Goal: Task Accomplishment & Management: Manage account settings

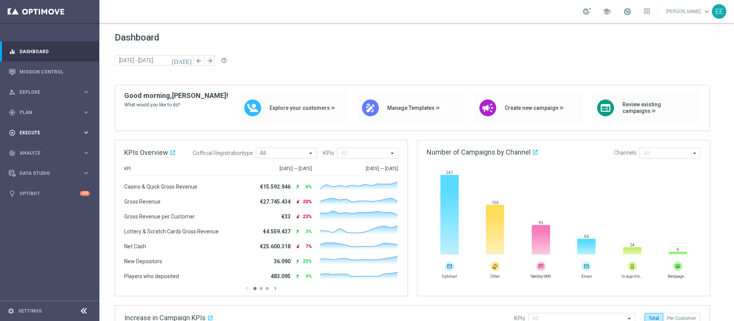
click at [21, 129] on div "play_circle_outline Execute" at bounding box center [46, 132] width 74 height 7
click at [32, 107] on div "gps_fixed Plan keyboard_arrow_right" at bounding box center [49, 112] width 99 height 20
click at [36, 128] on link "Target Groups" at bounding box center [50, 128] width 60 height 6
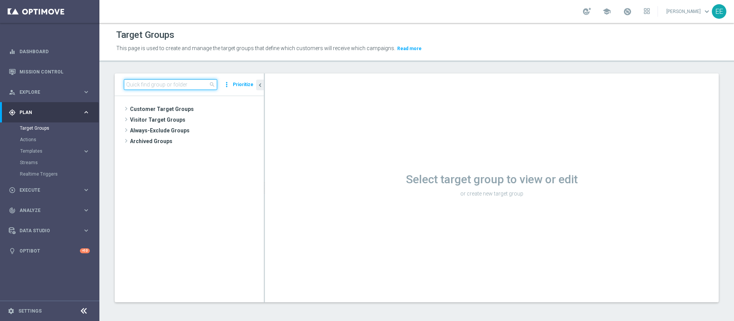
click at [174, 82] on input at bounding box center [170, 84] width 93 height 11
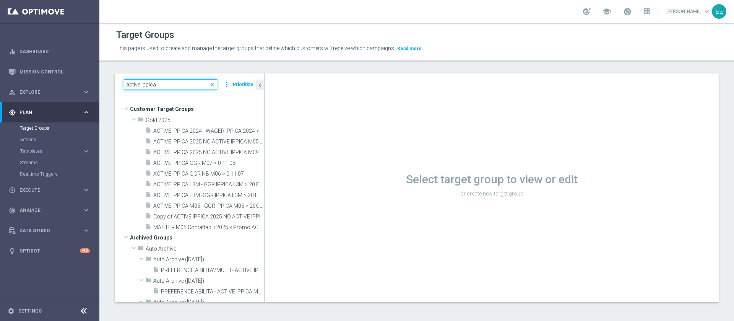
click at [174, 82] on input "active ippica" at bounding box center [170, 84] width 93 height 11
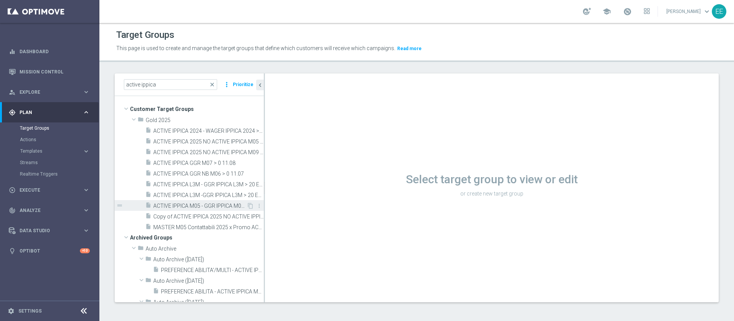
click at [204, 205] on span "ACTIVE IPPICA M05 - GGR IPPICA M05 > 20€ 02.06" at bounding box center [199, 206] width 93 height 6
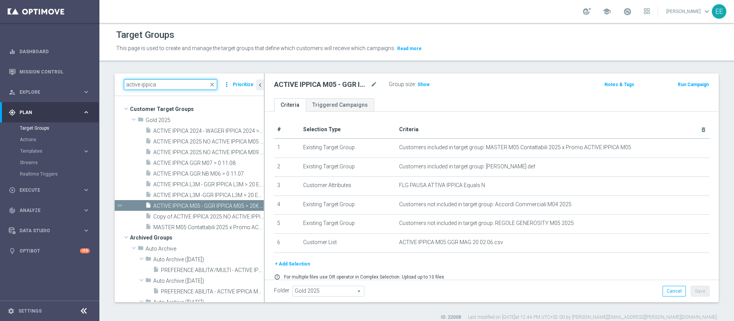
click at [132, 83] on input "active ippica" at bounding box center [170, 84] width 93 height 11
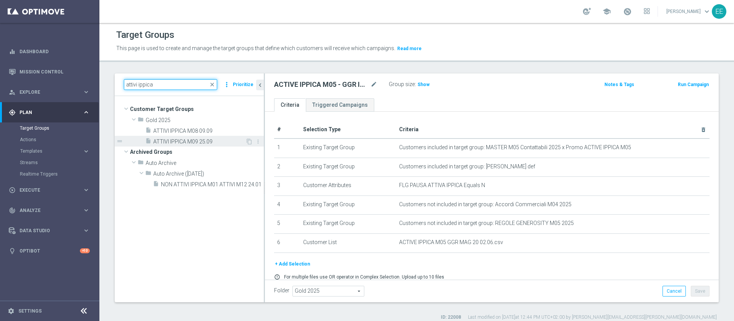
type input "attivi ippica"
click at [203, 141] on span "ATTIVI IPPICA M09 25.09" at bounding box center [199, 141] width 92 height 6
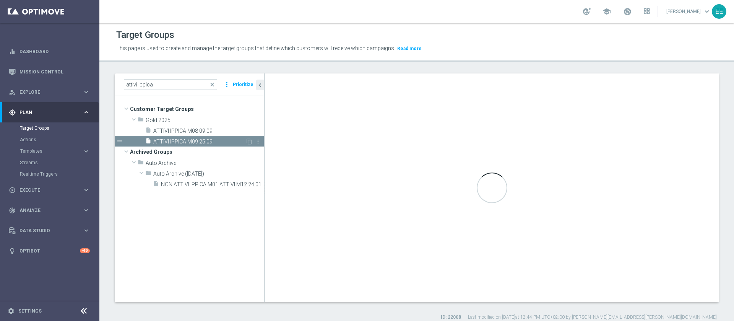
type textarea "(1 AND 2 AND 3 AND 5 and 6) or 4"
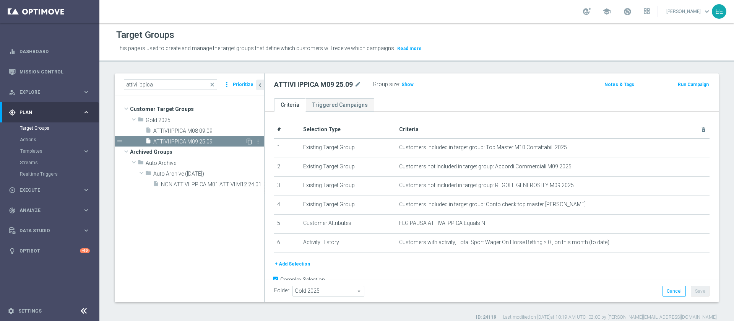
click at [247, 139] on icon "content_copy" at bounding box center [249, 141] width 6 height 6
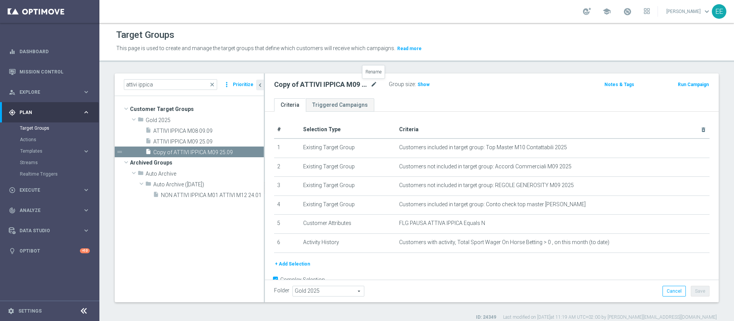
click at [374, 86] on icon "mode_edit" at bounding box center [373, 84] width 7 height 9
click at [325, 84] on input "ATTIVI IPPICA - TOP 1000 GGR 30 GIORNI ROLLING" at bounding box center [325, 85] width 103 height 11
click at [368, 84] on input "ATTIVI IPPICA - 30 GIORNI ROLLING" at bounding box center [325, 85] width 103 height 11
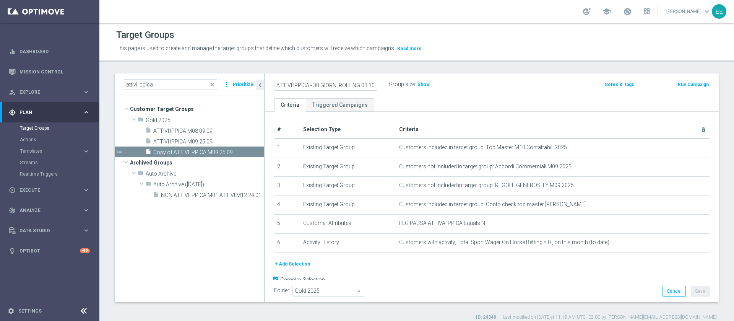
scroll to position [0, 0]
type input "ATTIVI IPPICA - 30 GIORNI ROLLING 03.10"
click at [372, 80] on icon "mode_edit" at bounding box center [373, 84] width 7 height 9
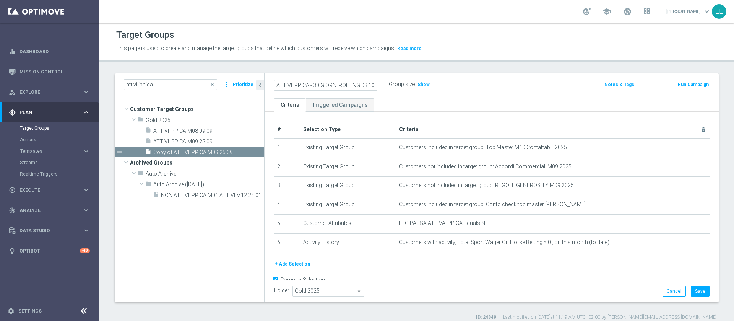
click at [463, 88] on div "Group size : Show" at bounding box center [427, 83] width 76 height 9
click at [371, 81] on icon "mode_edit" at bounding box center [373, 84] width 7 height 9
click at [446, 97] on div "ATTIVI IPPICA - 30 GIORNI ROLLING 03.10 Group size : Show Notes & Tags Run Camp…" at bounding box center [492, 85] width 454 height 25
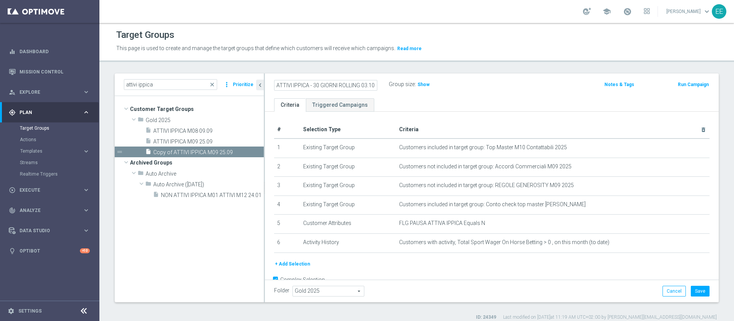
scroll to position [0, 0]
click at [212, 142] on span "ATTIVI IPPICA M09 25.09" at bounding box center [199, 141] width 92 height 6
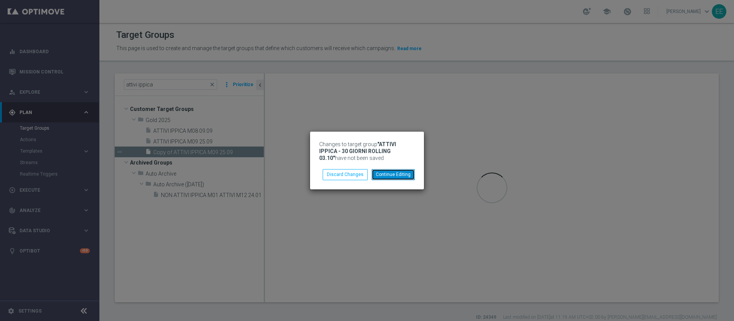
click at [404, 172] on button "Continue Editing" at bounding box center [393, 174] width 43 height 11
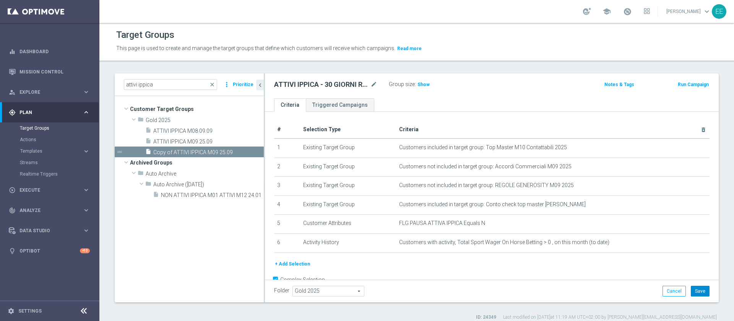
click at [693, 290] on button "Save" at bounding box center [700, 291] width 19 height 11
click at [185, 135] on div "insert_drive_file ATTIVI IPPICA M08 09.09" at bounding box center [195, 130] width 100 height 11
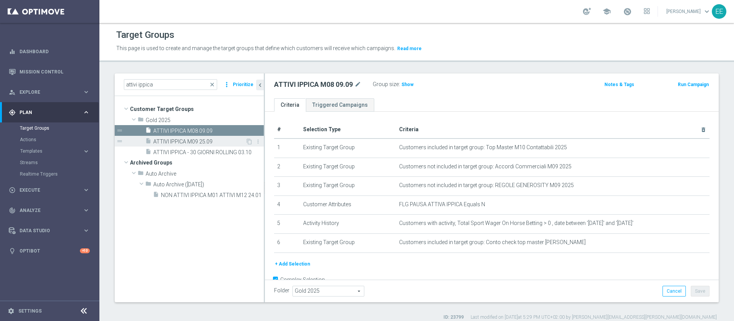
click at [198, 144] on span "ATTIVI IPPICA M09 25.09" at bounding box center [199, 141] width 92 height 6
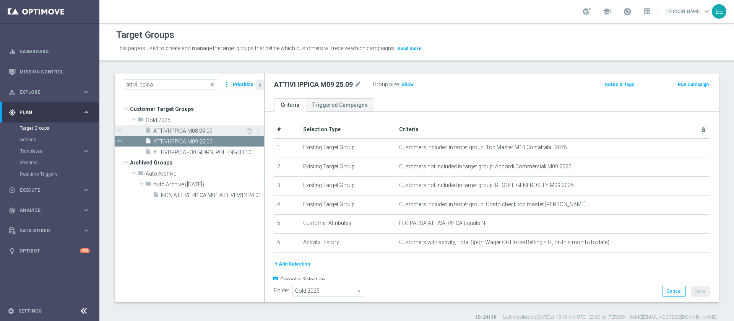
click at [192, 126] on div "insert_drive_file ATTIVI IPPICA M08 09.09" at bounding box center [195, 130] width 100 height 11
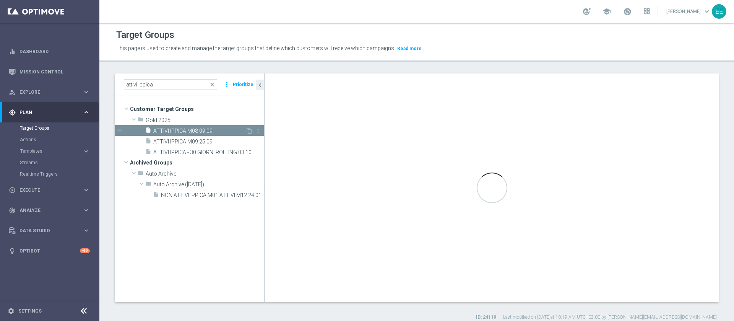
type textarea "(1 AND 2 AND 3 AND 4 and 5) OR 6"
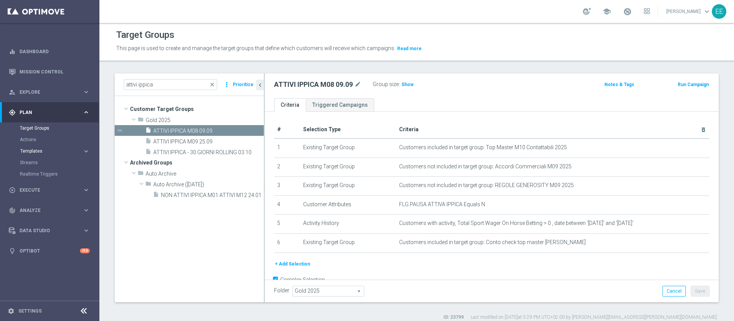
click at [43, 149] on span "Templates" at bounding box center [47, 151] width 55 height 5
click at [34, 163] on link "Optimail" at bounding box center [52, 162] width 56 height 6
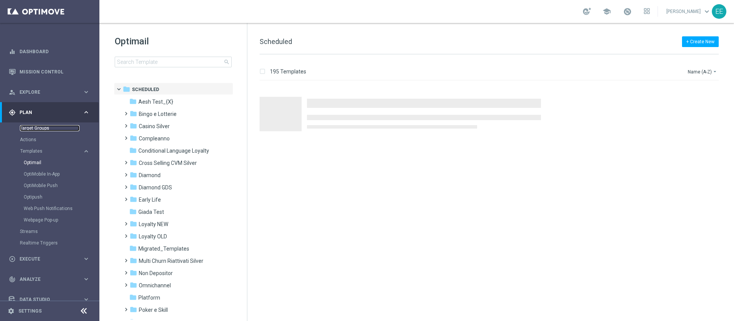
click at [43, 128] on link "Target Groups" at bounding box center [50, 128] width 60 height 6
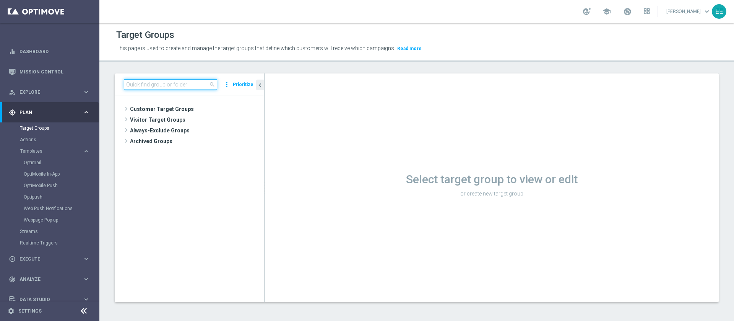
click at [178, 85] on input at bounding box center [170, 84] width 93 height 11
type input "m"
click at [178, 85] on input "master" at bounding box center [170, 84] width 93 height 11
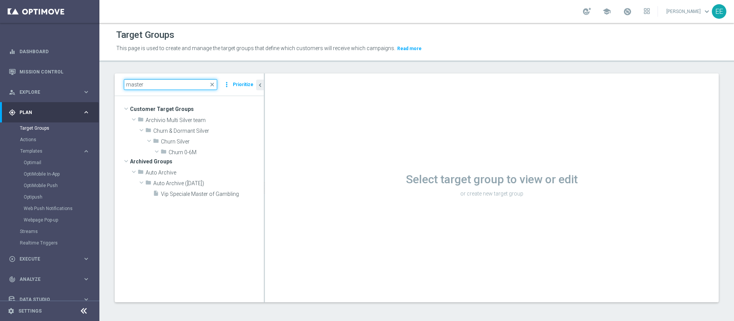
type input "ì"
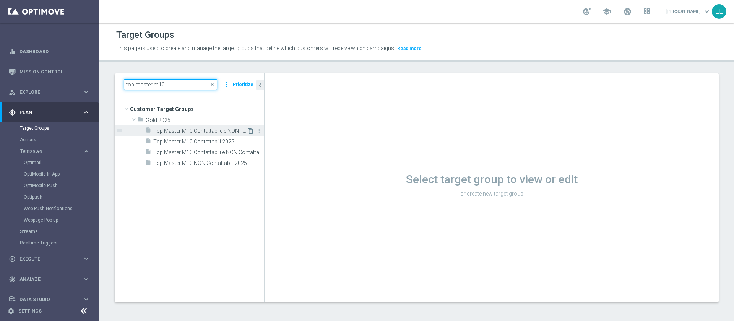
type input "top master m10"
click at [250, 130] on icon "content_copy" at bounding box center [250, 131] width 6 height 6
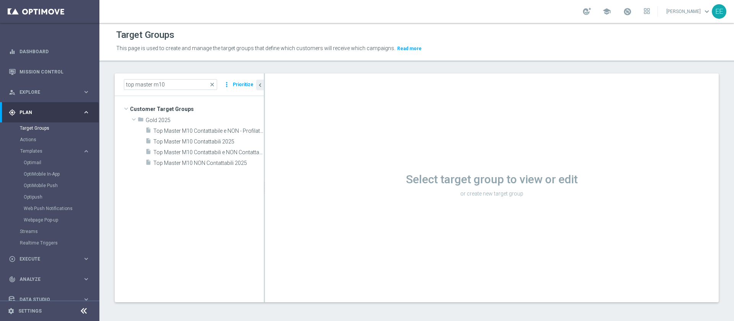
click at [231, 130] on span "Top Master M10 Contattabile e NON - Profilati e NON" at bounding box center [208, 131] width 110 height 6
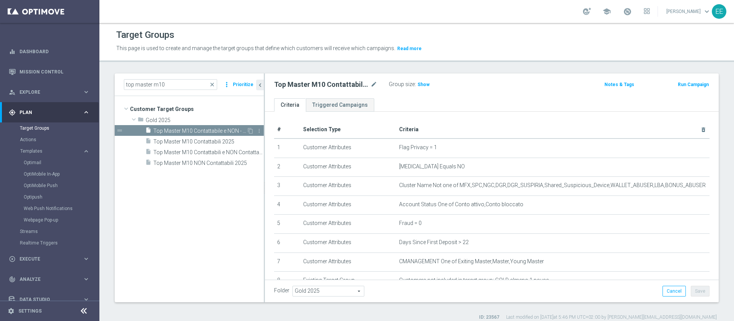
click at [249, 127] on div "drag_handle" at bounding box center [189, 130] width 149 height 11
click at [193, 82] on input "top master m10" at bounding box center [170, 84] width 93 height 11
drag, startPoint x: 180, startPoint y: 86, endPoint x: 78, endPoint y: 63, distance: 103.7
click at [78, 63] on main "equalizer Dashboard Mission Control" at bounding box center [367, 160] width 734 height 321
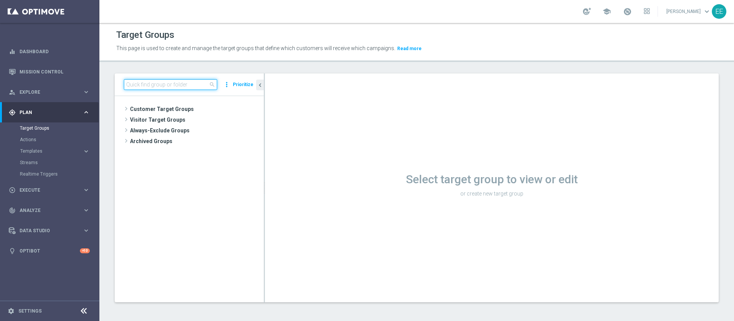
click at [188, 88] on input at bounding box center [170, 84] width 93 height 11
paste input "top master m10"
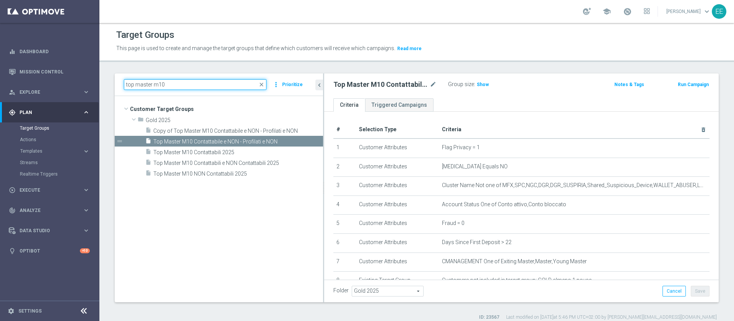
drag, startPoint x: 264, startPoint y: 87, endPoint x: 376, endPoint y: 96, distance: 112.0
click at [376, 96] on as-split "top master m10 close more_vert Prioritize Customer Target Groups library_add cr…" at bounding box center [417, 187] width 604 height 229
type input "top master m10"
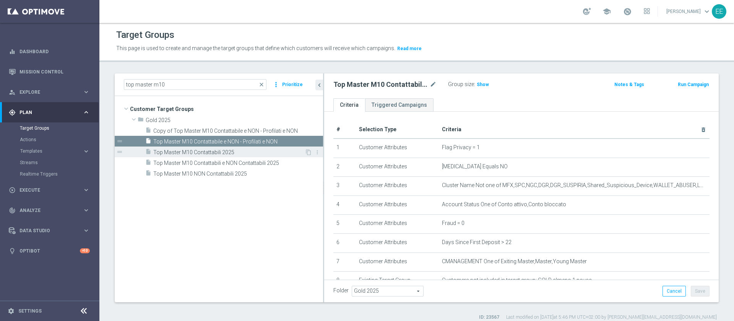
click at [291, 151] on span "Top Master M10 Contattabili 2025" at bounding box center [228, 152] width 151 height 6
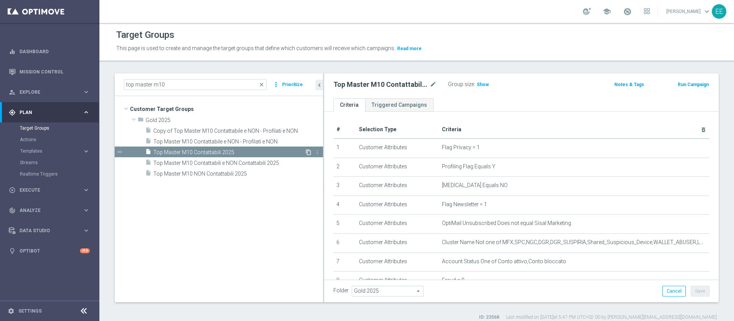
click at [308, 152] on icon "content_copy" at bounding box center [308, 152] width 6 height 6
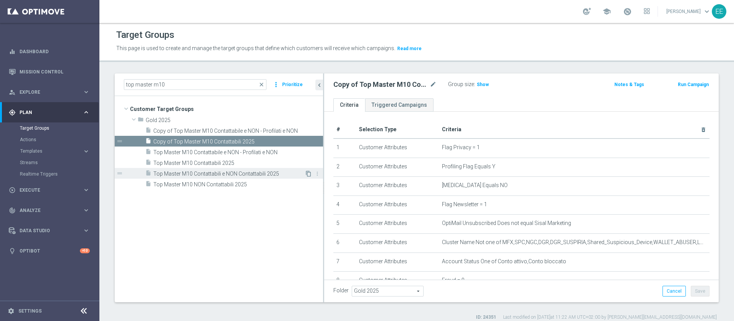
click at [308, 172] on icon "content_copy" at bounding box center [308, 173] width 6 height 6
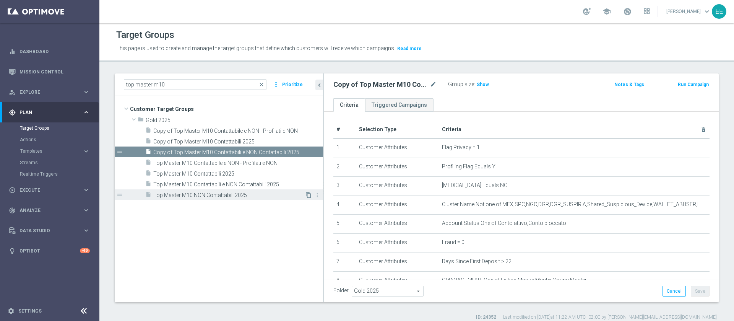
click at [307, 194] on icon "content_copy" at bounding box center [308, 195] width 6 height 6
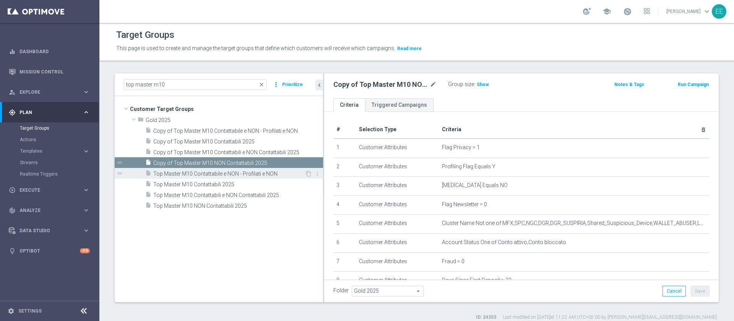
click at [225, 172] on span "Top Master M10 Contattabile e NON - Profilati e NON" at bounding box center [228, 173] width 151 height 6
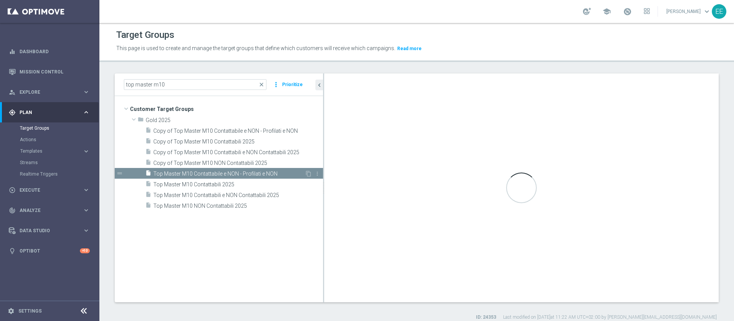
type textarea "(1 and 2 and 3 and 4 and 5 and 6 and 7 and 8 and 9)"
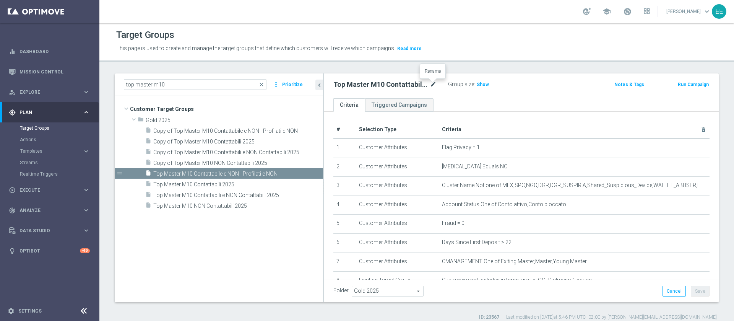
click at [432, 86] on icon "mode_edit" at bounding box center [433, 84] width 7 height 9
click at [346, 84] on input "Top Master M10 Contattabile e NON - Profilati e NON" at bounding box center [384, 85] width 103 height 11
click at [348, 82] on input "Top Master M10 Contattabile e NON - Profilati e NON" at bounding box center [384, 85] width 103 height 11
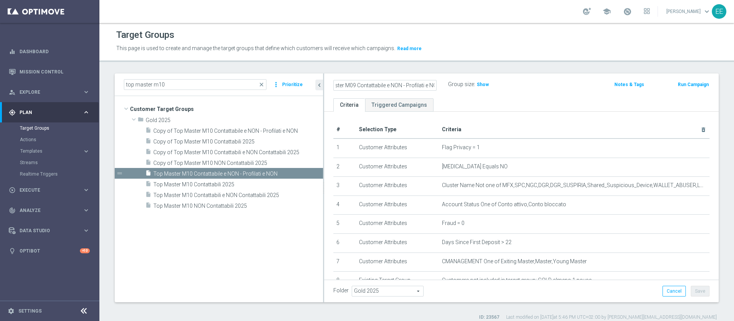
type input "Top Master M09 Contattabile e NON - Profilati e NON"
click at [624, 295] on div "Folder Gold 2025 Gold 2025 arrow_drop_down search Cancel Save Saving..." at bounding box center [521, 291] width 376 height 11
click at [697, 289] on button "Save" at bounding box center [700, 291] width 19 height 11
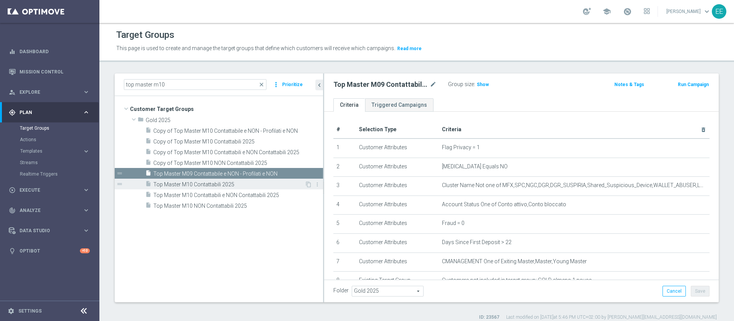
click at [245, 185] on span "Top Master M10 Contattabili 2025" at bounding box center [228, 184] width 151 height 6
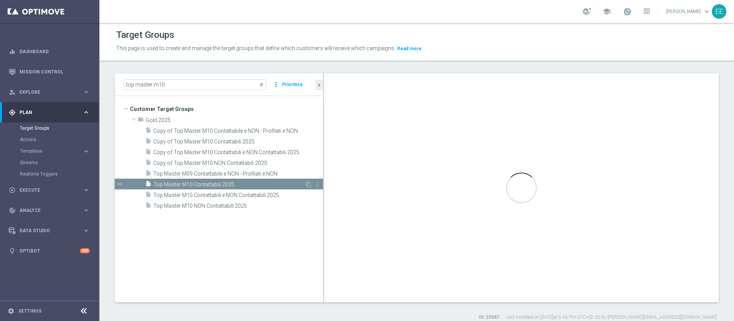
type textarea "(1 and 2 and 3 and 4 and 5 and 6 and 7 and 8 and 9 and 10 and 11)"
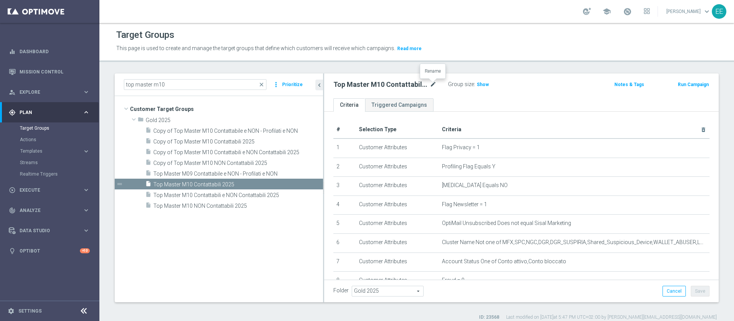
click at [434, 85] on icon "mode_edit" at bounding box center [433, 84] width 7 height 9
click at [375, 84] on input "Top Master M10 Contattabili 2025" at bounding box center [384, 85] width 103 height 11
type input "Top Master M09 Contattabili 2025"
click at [613, 282] on div "Folder Gold 2025 Gold 2025 arrow_drop_down search Cancel Save Saving..." at bounding box center [521, 290] width 394 height 23
click at [697, 291] on button "Save" at bounding box center [700, 291] width 19 height 11
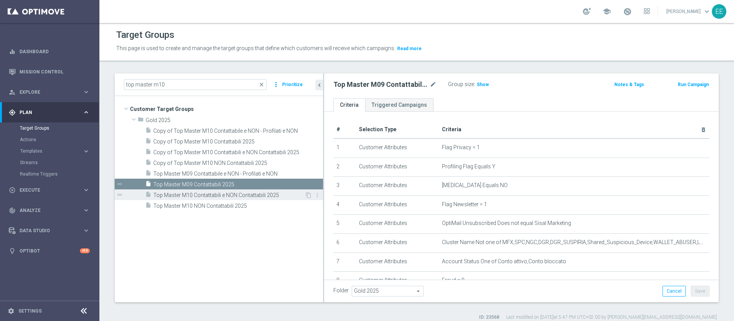
click at [254, 195] on span "Top Master M10 Contattabili e NON Contattabili 2025" at bounding box center [228, 195] width 151 height 6
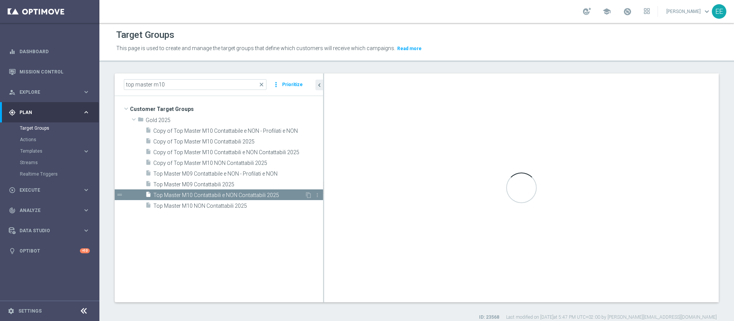
type textarea "(1 and 2 and 3 and 4 and 5 and 6 and 7 and 8 and 9)"
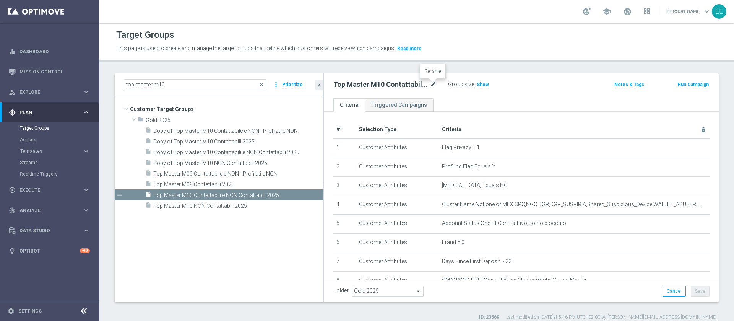
click at [432, 82] on icon "mode_edit" at bounding box center [433, 84] width 7 height 9
click at [346, 84] on input "Top Master M10 Contattabili e NON Contattabili 2025" at bounding box center [384, 85] width 103 height 11
type input "Top Master M09 Contattabili e NON Contattabili 2025"
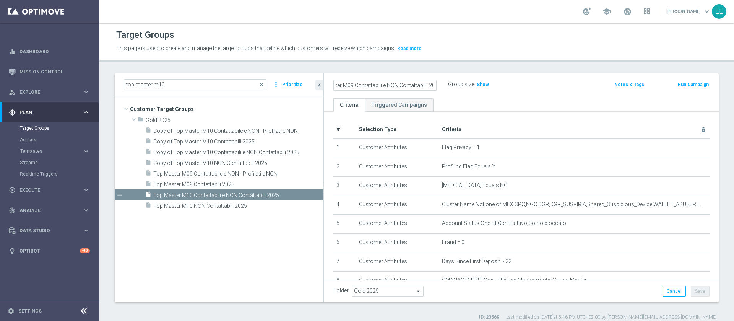
click at [588, 289] on div "Folder Gold 2025 Gold 2025 arrow_drop_down search Cancel Save Saving..." at bounding box center [521, 291] width 376 height 11
click at [691, 286] on button "Save" at bounding box center [700, 291] width 19 height 11
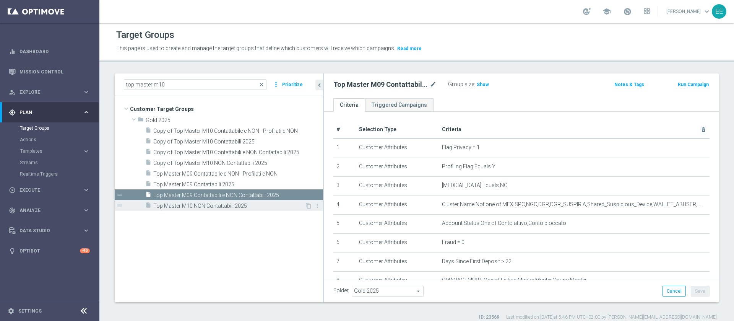
click at [258, 206] on span "Top Master M10 NON Contattabili 2025" at bounding box center [228, 206] width 151 height 6
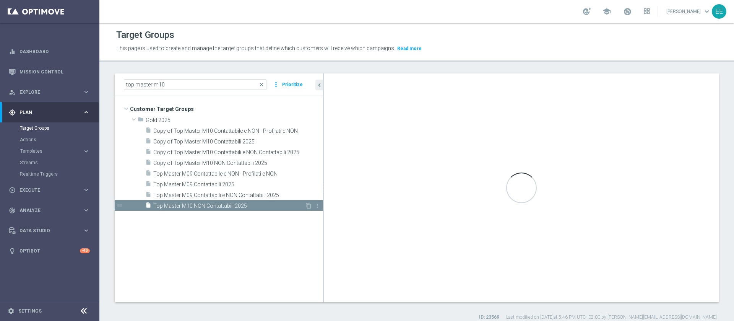
type textarea "(1 and 2 and 3 and 4 and 5 and 6 and 7 and 8 and 9 and 10)"
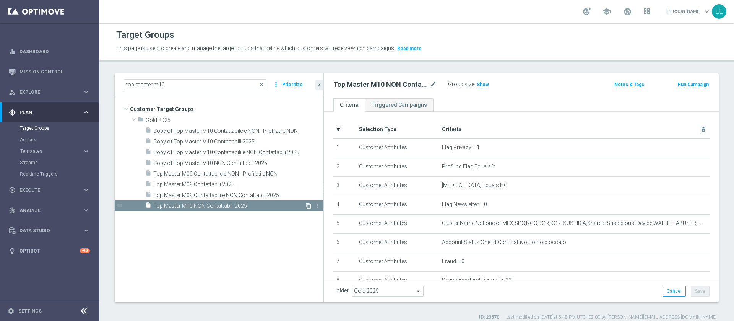
click at [307, 205] on icon "content_copy" at bounding box center [308, 206] width 6 height 6
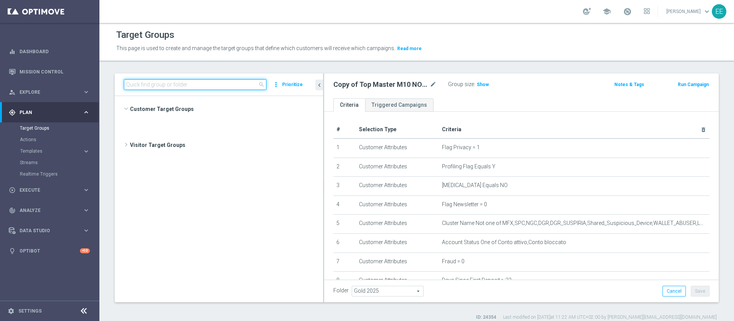
scroll to position [4508, 0]
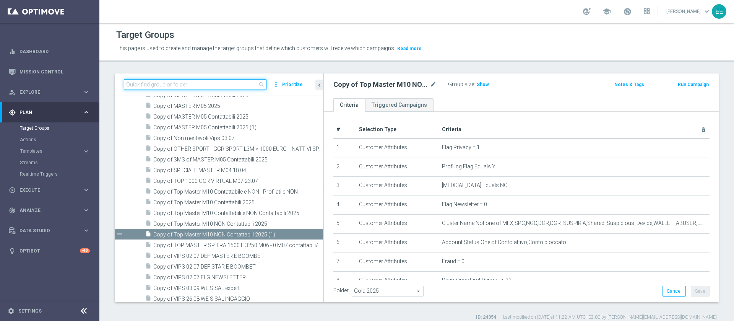
click at [196, 85] on input at bounding box center [195, 84] width 143 height 11
paste input "top master m10"
type input "top master m10"
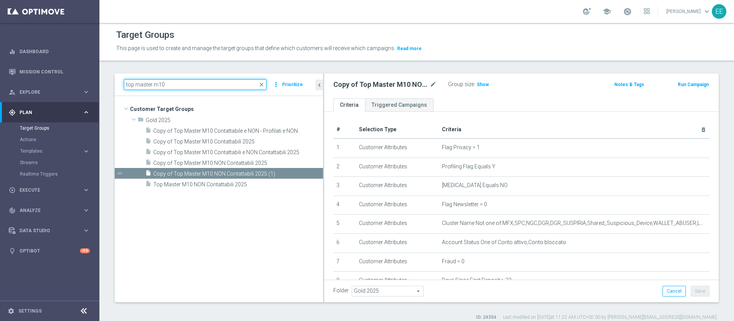
scroll to position [0, 0]
click at [317, 172] on icon "more_vert" at bounding box center [317, 173] width 6 height 6
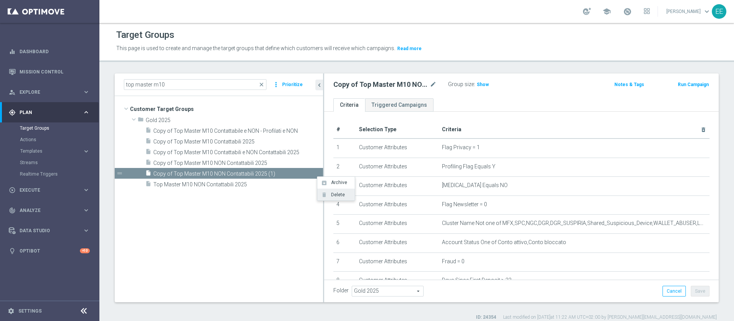
click at [335, 193] on span "Delete" at bounding box center [336, 194] width 16 height 5
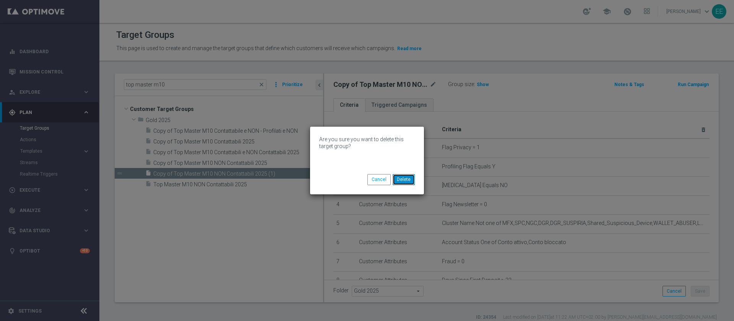
click at [411, 180] on button "Delete" at bounding box center [404, 179] width 22 height 11
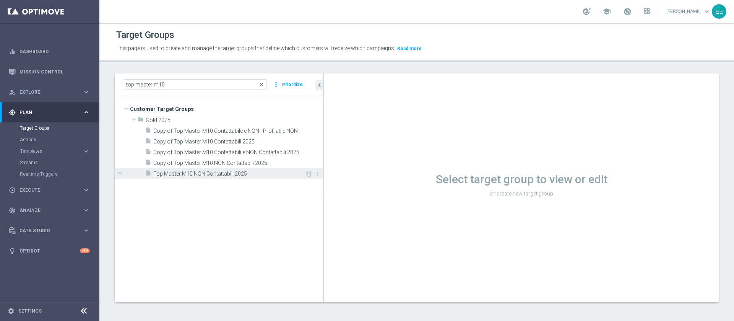
click at [239, 174] on span "Top Master M10 NON Contattabili 2025" at bounding box center [228, 173] width 151 height 6
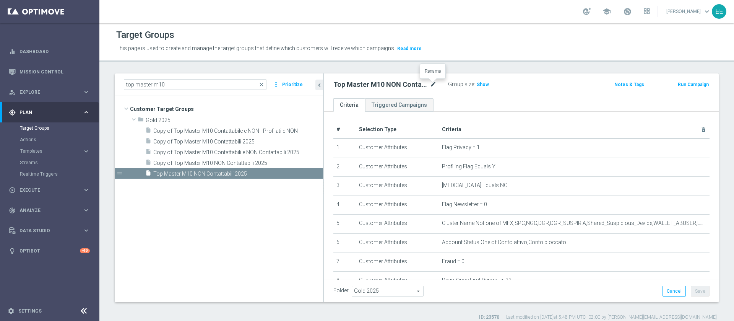
click at [434, 84] on icon "mode_edit" at bounding box center [433, 84] width 7 height 9
click at [376, 83] on input "Top Master M10 NON Contattabili 2025" at bounding box center [384, 85] width 103 height 11
type input "Top Master M09 NON Contattabili 2025"
click at [590, 289] on div "Folder Gold 2025 Gold 2025 arrow_drop_down search Cancel Save Saving..." at bounding box center [521, 291] width 376 height 11
click at [700, 290] on button "Save" at bounding box center [700, 291] width 19 height 11
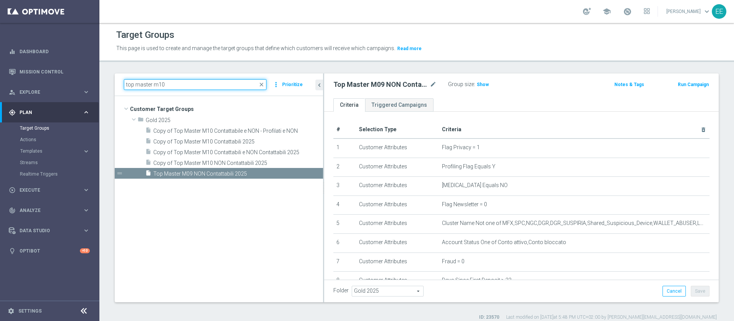
click at [188, 79] on input "top master m10" at bounding box center [195, 84] width 143 height 11
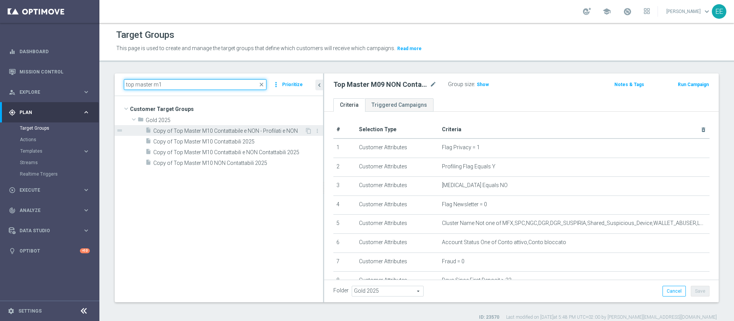
type input "top master m1"
click at [253, 131] on span "Copy of Top Master M10 Contattabile e NON - Profilati e NON" at bounding box center [228, 131] width 151 height 6
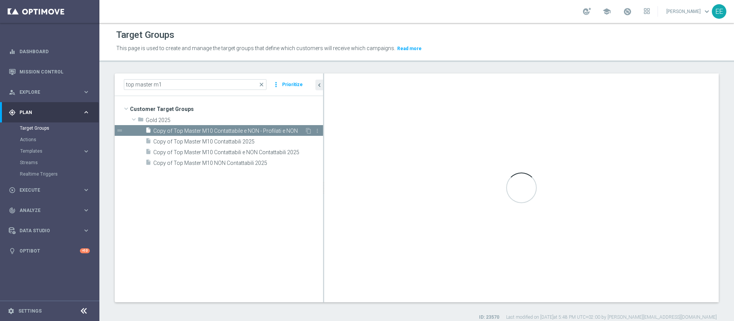
type textarea "(1 and 2 and 3 and 4 and 5 and 6 and 7 and 8 and 9)"
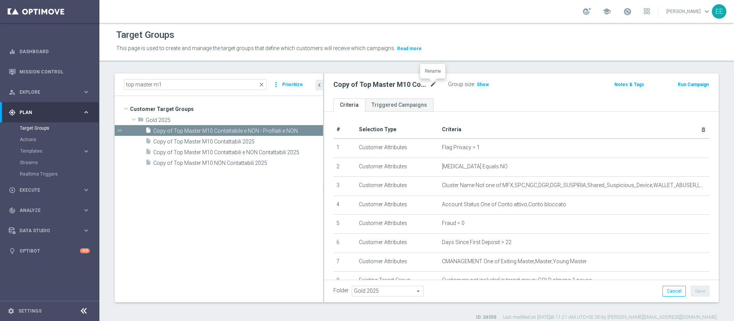
click at [436, 81] on icon "mode_edit" at bounding box center [433, 84] width 7 height 9
click at [339, 83] on input "Copy of Top Master M10 Contattabile e NON - Profilati e NON" at bounding box center [384, 85] width 103 height 11
type input "Top Master M10 Contattabile e NON - Profilati e NON"
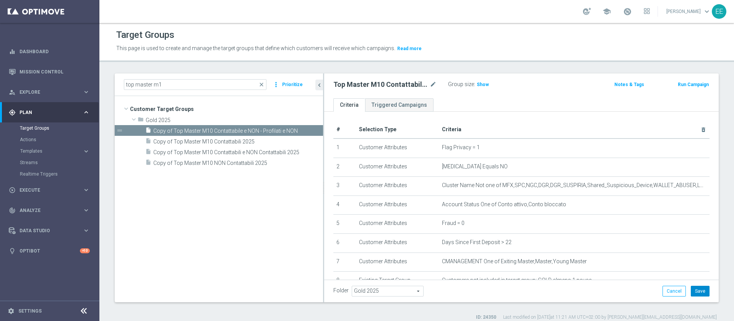
click at [699, 289] on button "Save" at bounding box center [700, 291] width 19 height 11
click at [245, 140] on span "Copy of Top Master M10 Contattabili 2025" at bounding box center [228, 141] width 151 height 6
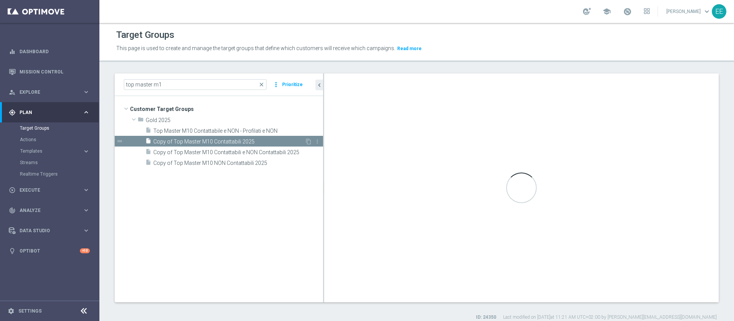
type textarea "(1 and 2 and 3 and 4 and 5 and 6 and 7 and 8 and 9 and 10 and 11)"
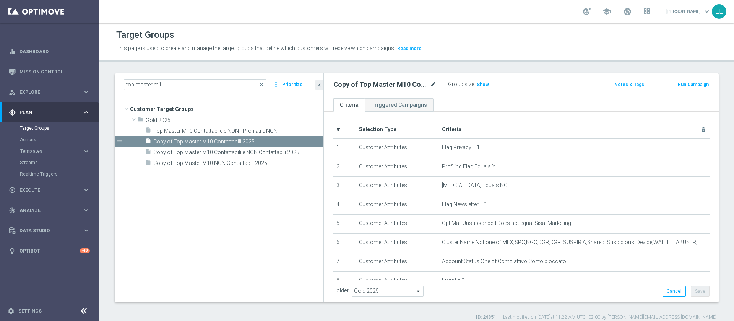
click at [431, 83] on icon "mode_edit" at bounding box center [433, 84] width 7 height 9
click at [349, 80] on input "Copy of Top Master M10 Contattabili 2025" at bounding box center [384, 85] width 103 height 11
click at [356, 84] on input "Copy of Top Master M10 Contattabili 2025" at bounding box center [384, 85] width 103 height 11
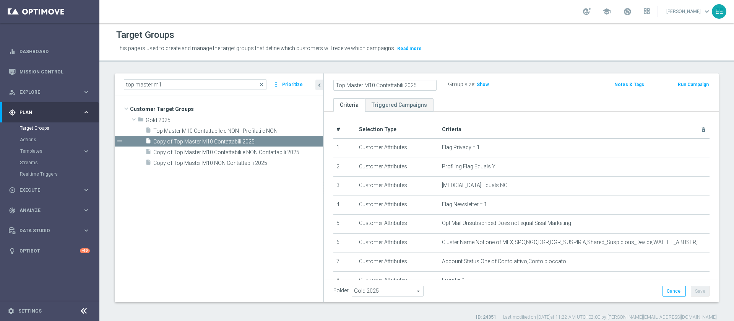
type input "Top Master M10 Contattabili 2025"
click at [633, 288] on div "Folder Gold 2025 Gold 2025 arrow_drop_down search Cancel Save Saving..." at bounding box center [521, 291] width 376 height 11
click at [691, 289] on button "Save" at bounding box center [700, 291] width 19 height 11
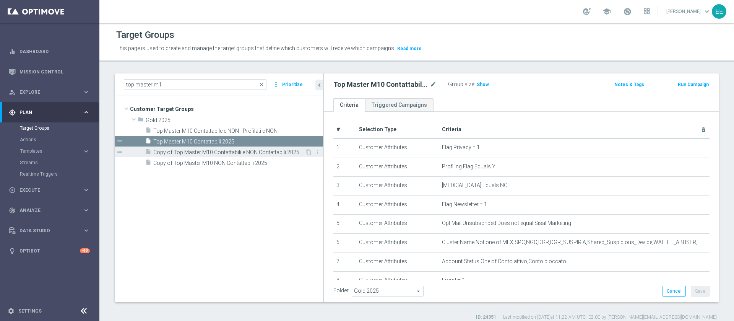
click at [258, 153] on span "Copy of Top Master M10 Contattabili e NON Contattabili 2025" at bounding box center [228, 152] width 151 height 6
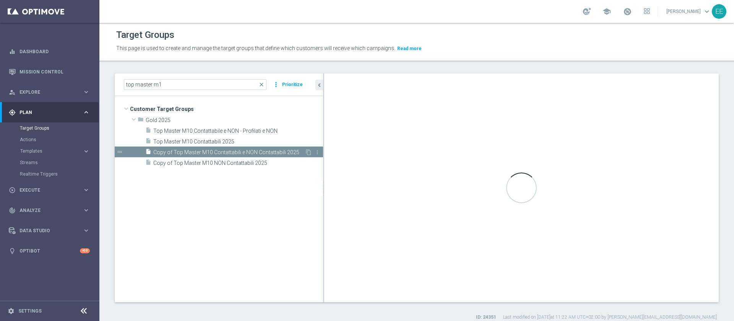
type textarea "(1 and 2 and 3 and 4 and 5 and 6 and 7 and 8 and 9)"
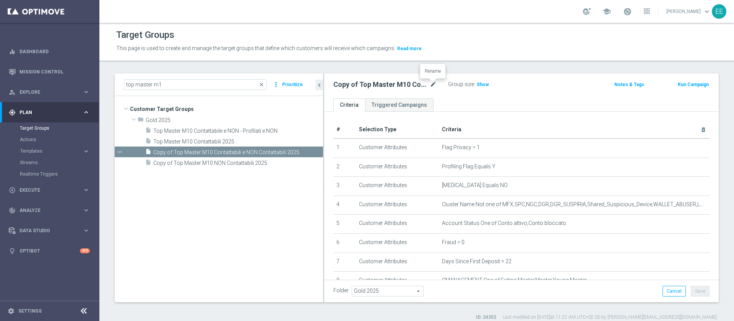
click at [435, 82] on icon "mode_edit" at bounding box center [433, 84] width 7 height 9
type input "Top Master M10 Contattabili e NON Contattabili 2025"
click at [621, 284] on div "Folder Gold 2025 Gold 2025 arrow_drop_down search Cancel Save Saving..." at bounding box center [521, 290] width 394 height 23
click at [695, 293] on button "Save" at bounding box center [700, 291] width 19 height 11
click at [271, 164] on span "Copy of Top Master M10 NON Contattabili 2025" at bounding box center [228, 163] width 151 height 6
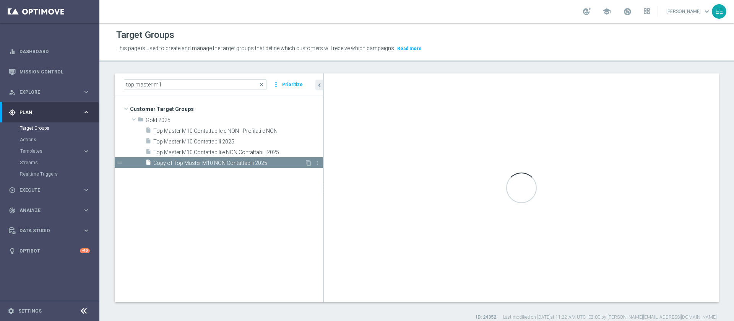
type textarea "(1 and 2 and 3 and 4 and 5 and 6 and 7 and 8 and 9 and 10)"
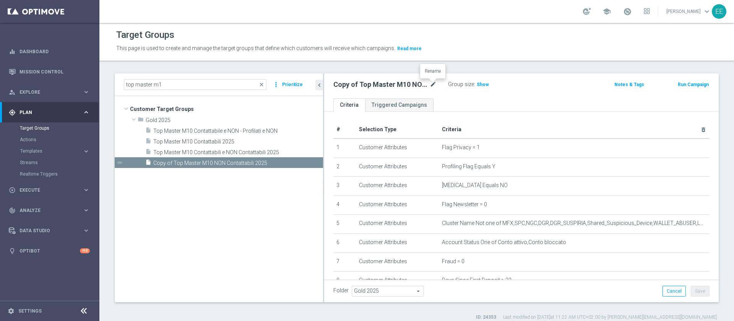
click at [436, 81] on icon "mode_edit" at bounding box center [433, 84] width 7 height 9
click at [340, 85] on input "Copy of Top Master M10 NON Contattabili 2025" at bounding box center [384, 85] width 103 height 11
type input "Top Master M10 NON Contattabili 2025"
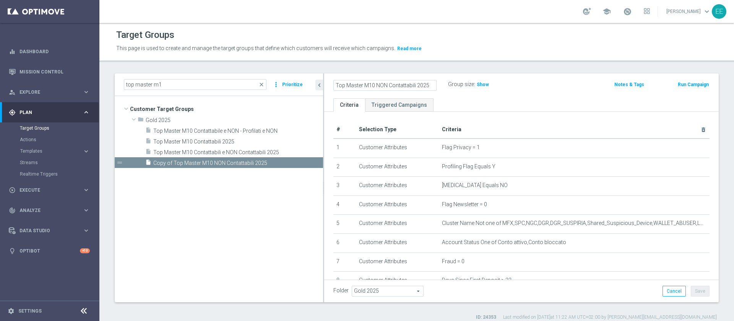
click at [611, 294] on div "Folder Gold 2025 Gold 2025 arrow_drop_down search Cancel Save Saving..." at bounding box center [521, 291] width 376 height 11
click at [704, 288] on div "Folder Gold 2025 Gold 2025 arrow_drop_down search Cancel Save Saving..." at bounding box center [521, 290] width 394 height 23
click at [698, 289] on button "Save" at bounding box center [700, 291] width 19 height 11
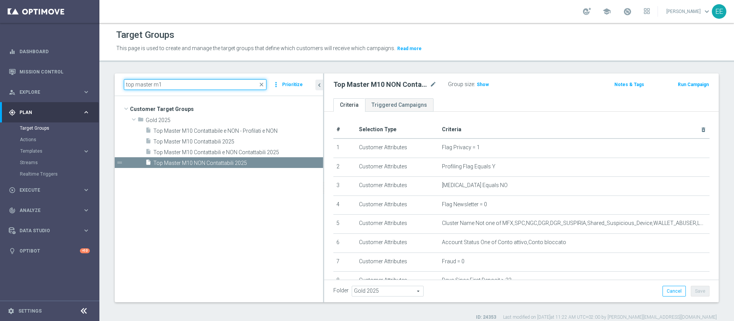
click at [182, 83] on input "top master m1" at bounding box center [195, 84] width 143 height 11
type input "top master m"
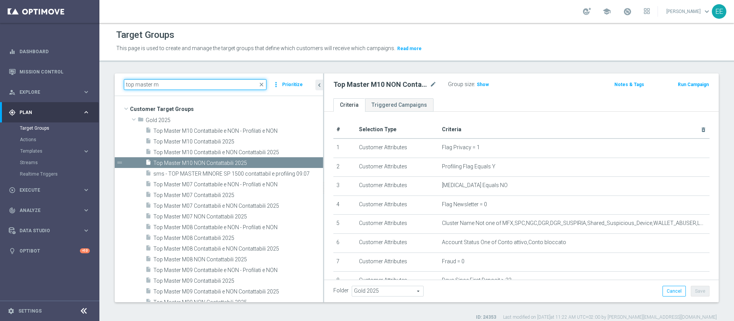
click at [174, 82] on input "top master m" at bounding box center [195, 84] width 143 height 11
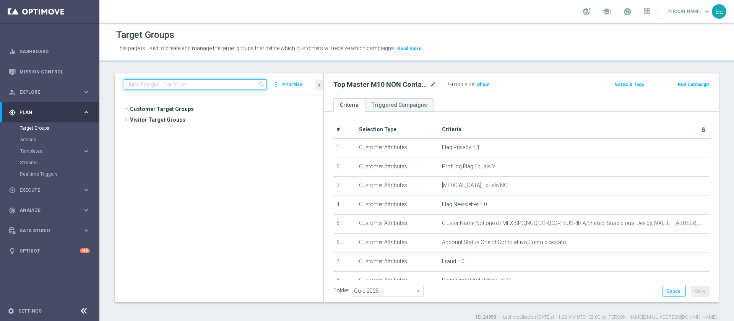
scroll to position [4498, 0]
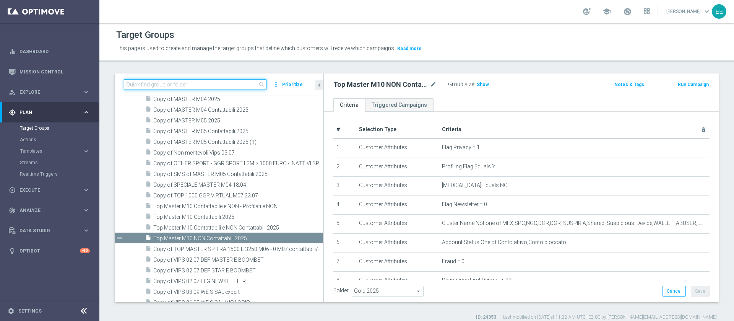
type input "i"
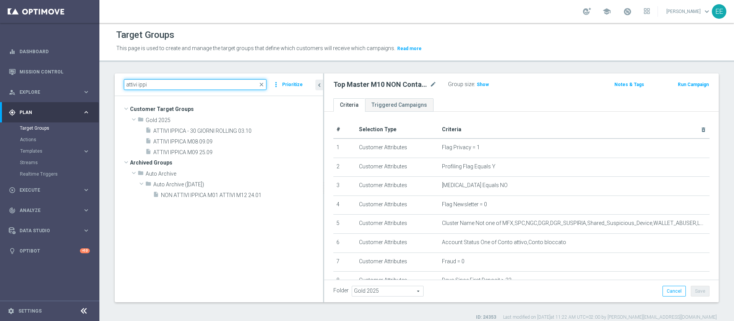
scroll to position [0, 0]
type input "attivi ippi"
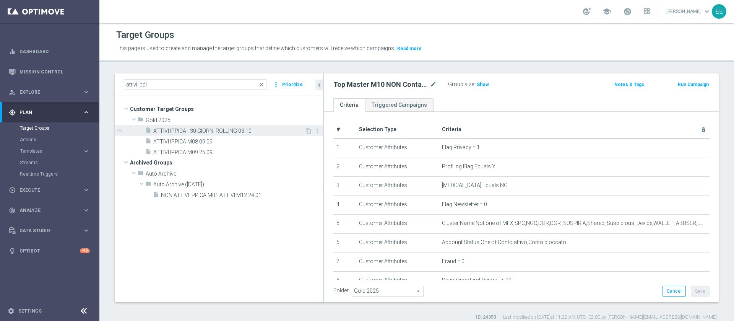
click at [249, 131] on span "ATTIVI IPPICA - 30 GIORNI ROLLING 03.10" at bounding box center [228, 131] width 151 height 6
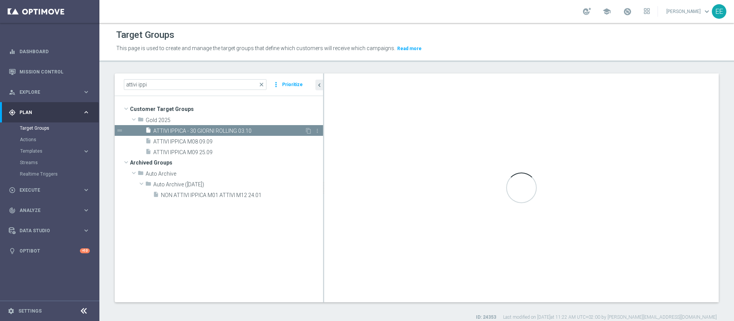
type textarea "(1 AND 2 AND 3 AND 5 and 6) or 4"
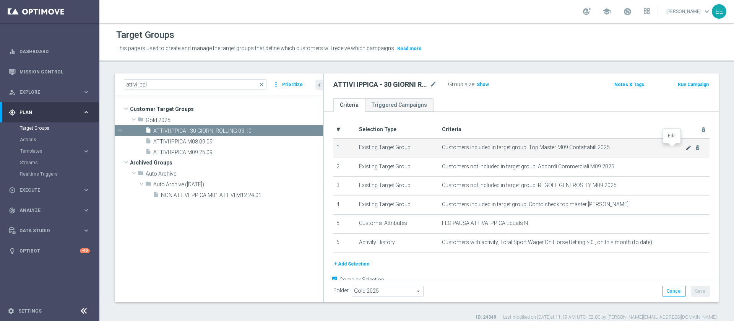
click at [685, 149] on icon "mode_edit" at bounding box center [688, 147] width 6 height 6
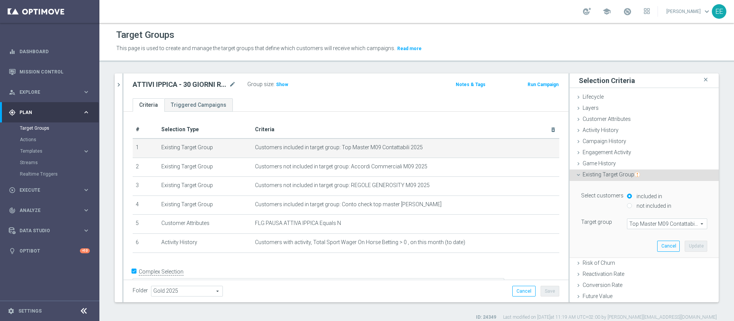
click at [653, 225] on span "Top Master M09 Contattabili 2025" at bounding box center [667, 224] width 80 height 10
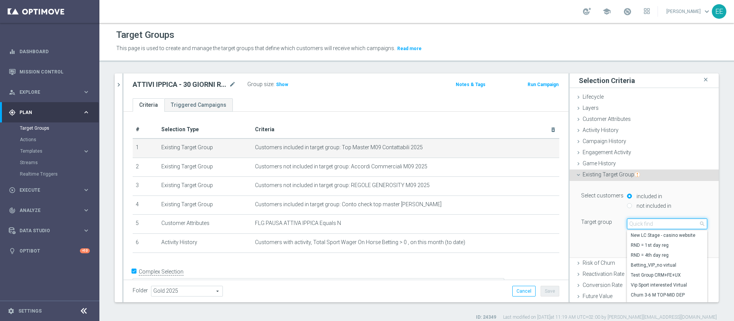
click at [653, 225] on input "search" at bounding box center [667, 223] width 80 height 11
type input "top master m10"
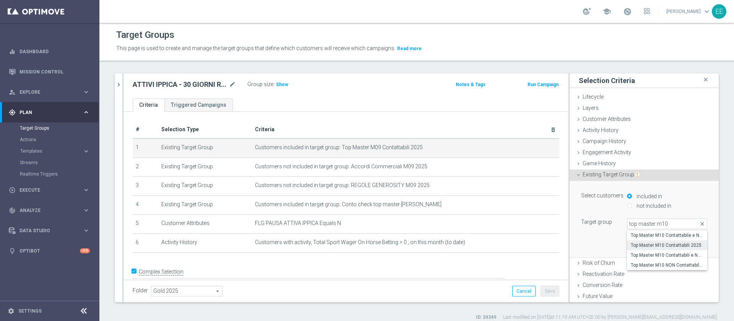
click at [670, 246] on span "Top Master M10 Contattabili 2025" at bounding box center [667, 245] width 73 height 6
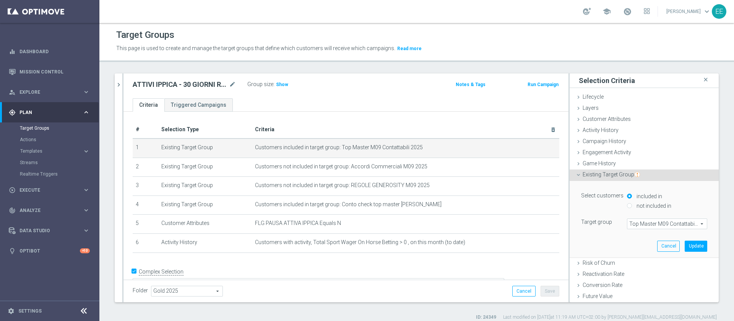
type input "Top Master M10 Contattabili 2025"
click at [685, 242] on button "Update" at bounding box center [696, 245] width 23 height 11
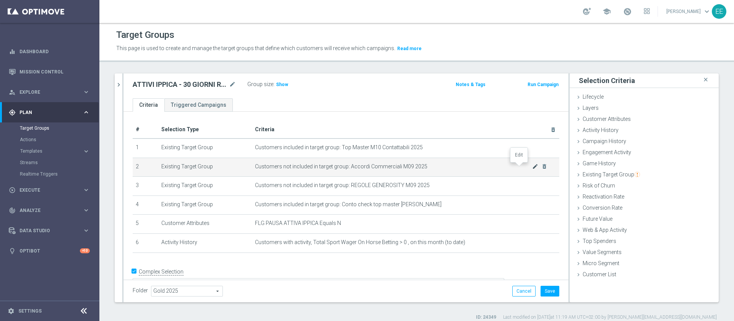
click at [532, 167] on icon "mode_edit" at bounding box center [535, 166] width 6 height 6
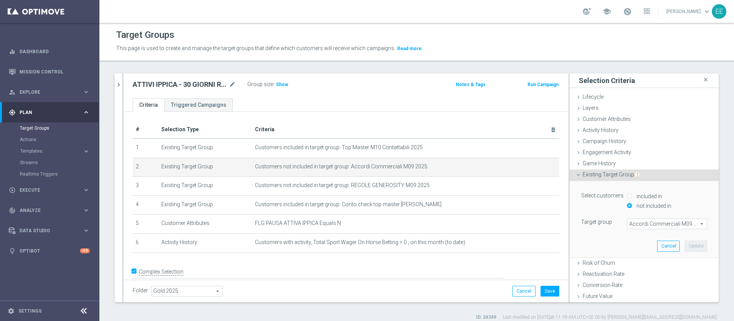
click at [634, 224] on span "Accordi Commerciali M09 2025" at bounding box center [667, 224] width 80 height 10
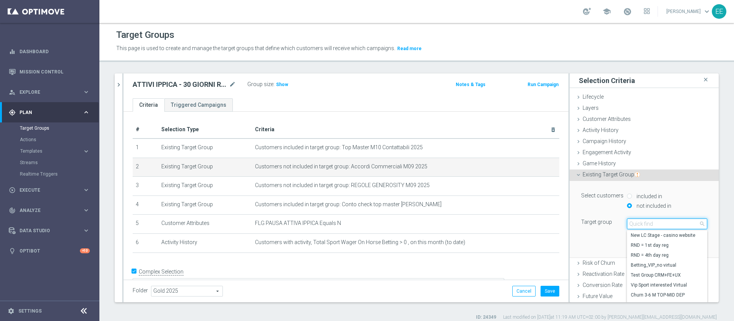
click at [634, 224] on input "search" at bounding box center [667, 223] width 80 height 11
type input "accordi commercia"
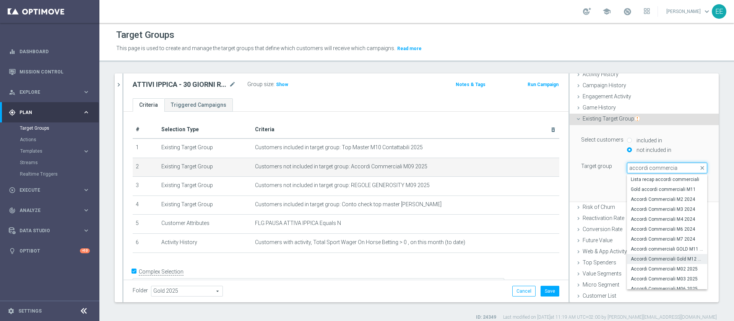
scroll to position [52, 0]
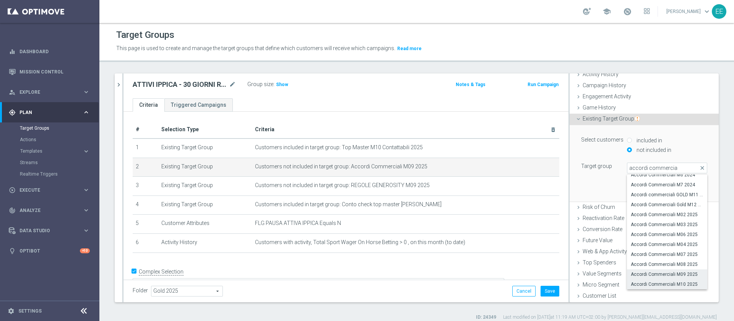
click at [665, 282] on span "Accordi Commerciali M10 2025" at bounding box center [667, 284] width 73 height 6
type input "Accordi Commerciali M10 2025"
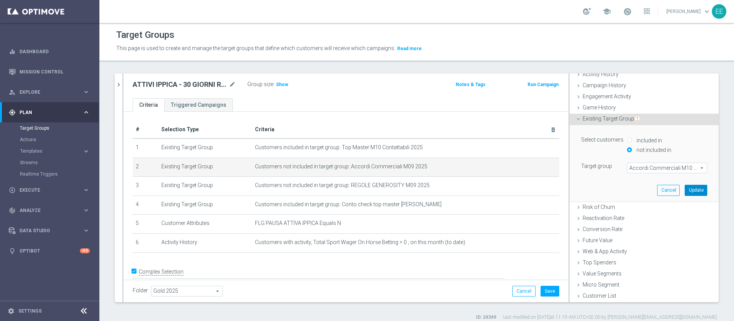
click at [685, 187] on button "Update" at bounding box center [696, 190] width 23 height 11
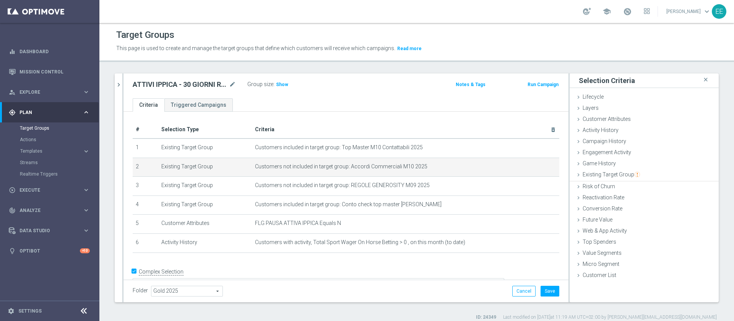
scroll to position [0, 0]
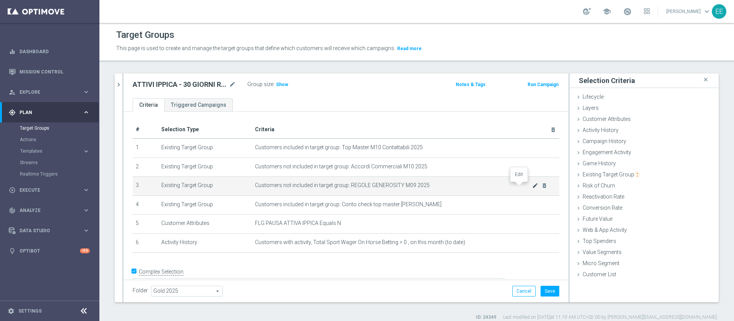
click at [532, 187] on icon "mode_edit" at bounding box center [535, 185] width 6 height 6
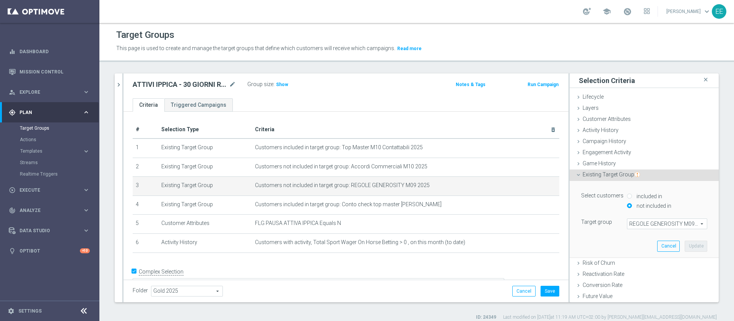
click at [647, 229] on div "Select customers included in not included in Target group REGOLE GENEROSITY M09…" at bounding box center [644, 219] width 138 height 76
click at [649, 226] on span "REGOLE GENEROSITY M09 2025" at bounding box center [667, 224] width 80 height 10
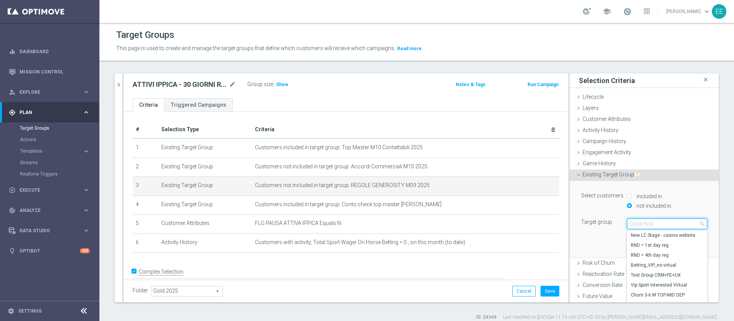
click at [649, 226] on input "search" at bounding box center [667, 223] width 80 height 11
type input "REGOLE GENEROS"
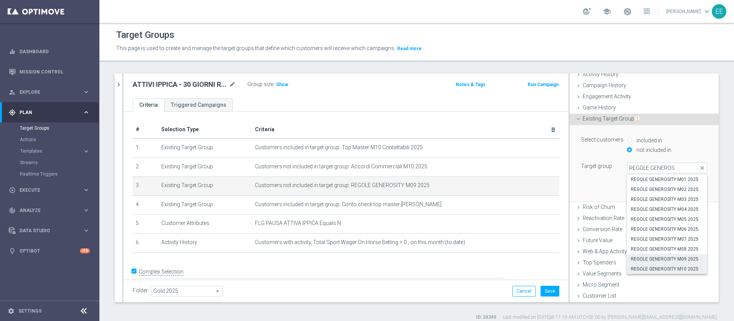
click at [651, 268] on span "REGOLE GENEROSITY M10 2025" at bounding box center [667, 269] width 73 height 6
type input "REGOLE GENEROSITY M10 2025"
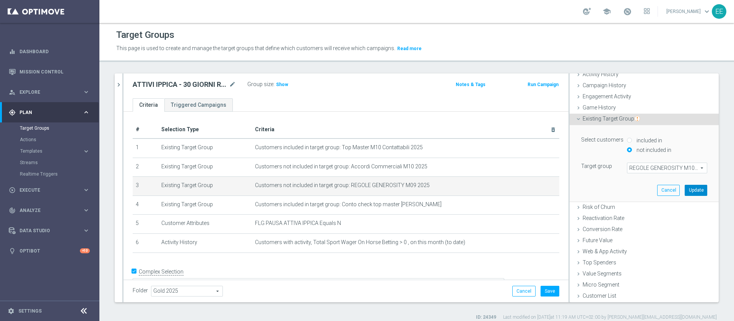
click at [685, 188] on button "Update" at bounding box center [696, 190] width 23 height 11
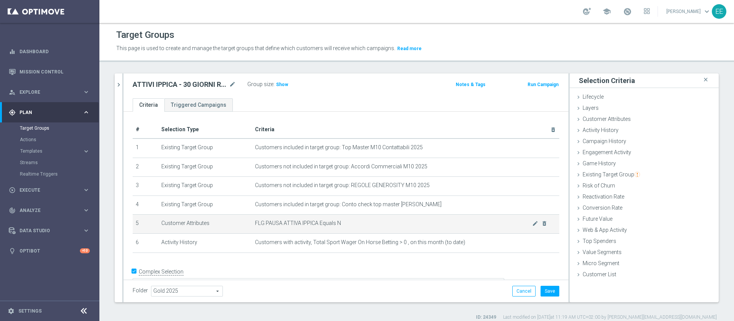
scroll to position [11, 0]
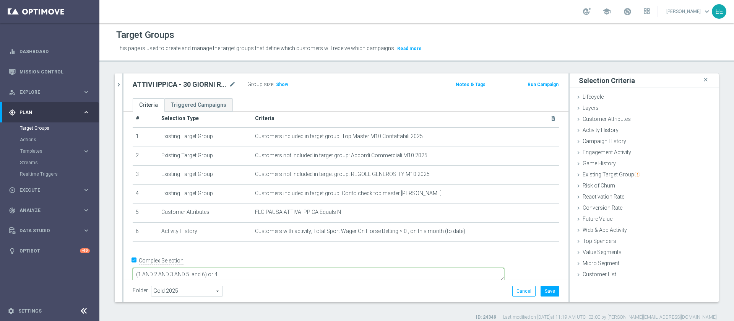
click at [412, 268] on textarea "(1 AND 2 AND 3 AND 5 and 6) or 4" at bounding box center [319, 274] width 372 height 13
click at [544, 286] on button "Save" at bounding box center [549, 291] width 19 height 11
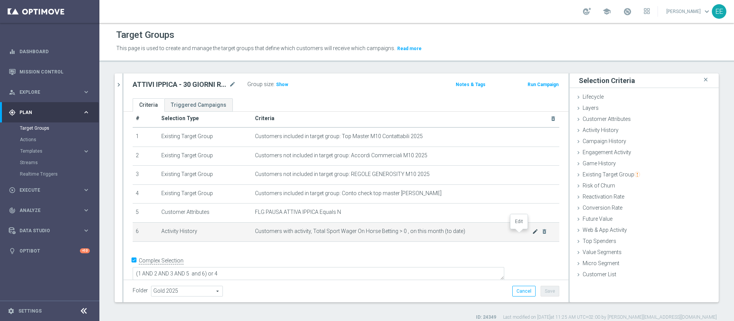
click at [532, 233] on icon "mode_edit" at bounding box center [535, 231] width 6 height 6
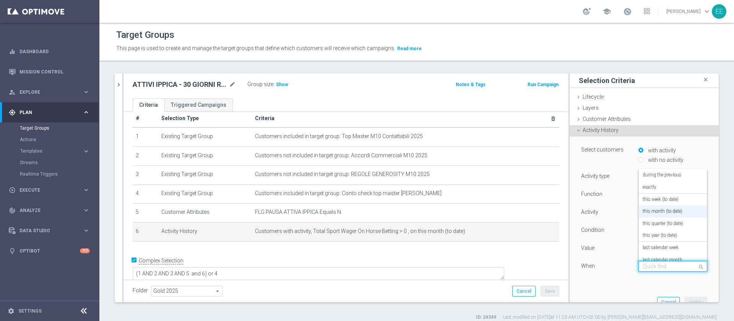
click at [643, 264] on input "text" at bounding box center [665, 266] width 45 height 7
click at [660, 178] on div "during the previous" at bounding box center [673, 175] width 60 height 12
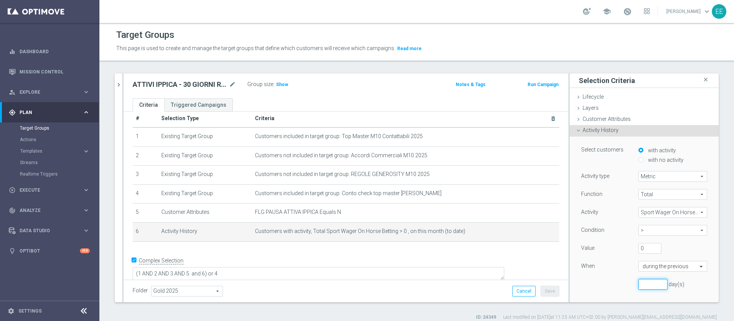
click at [638, 282] on input "number" at bounding box center [652, 284] width 29 height 11
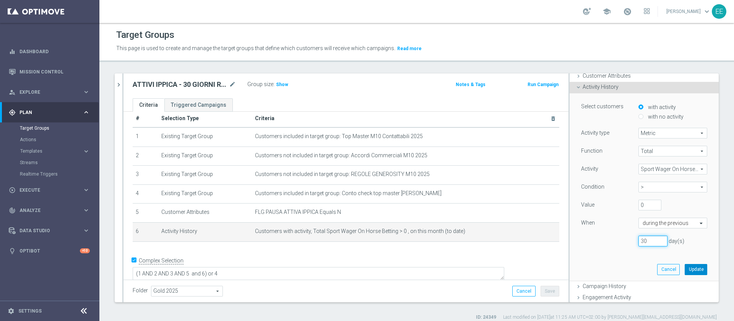
type input "30"
click at [685, 268] on button "Update" at bounding box center [696, 269] width 23 height 11
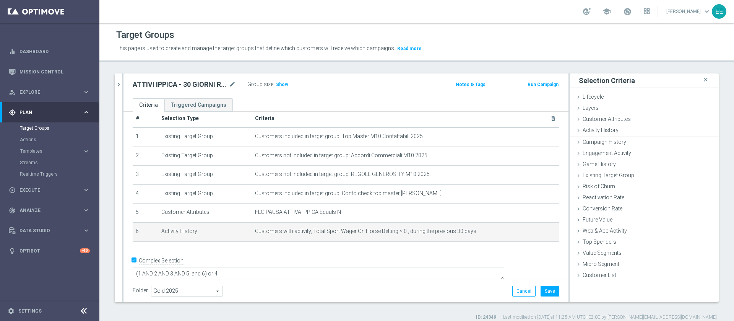
scroll to position [0, 0]
click at [282, 86] on span "Show" at bounding box center [282, 84] width 12 height 5
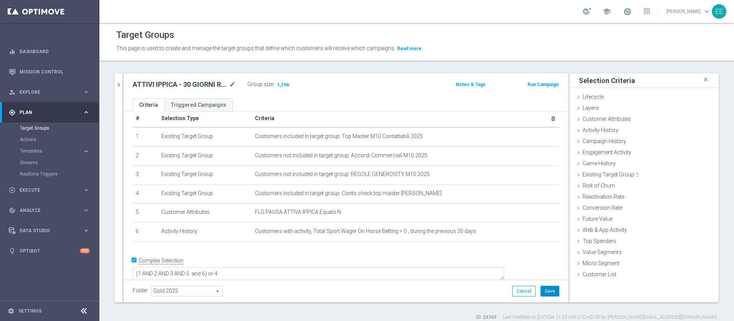
click at [548, 289] on button "Save" at bounding box center [549, 291] width 19 height 11
click at [285, 84] on span "1,196" at bounding box center [282, 85] width 13 height 7
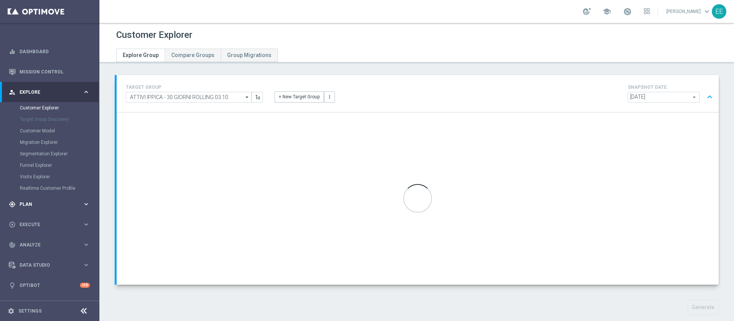
click at [37, 209] on div "gps_fixed Plan keyboard_arrow_right" at bounding box center [49, 204] width 99 height 20
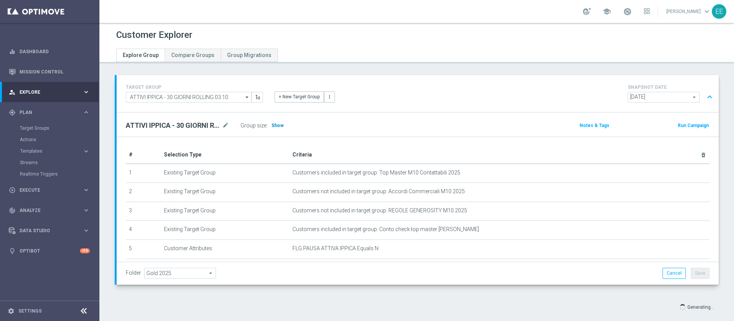
click at [277, 123] on span "Show" at bounding box center [277, 125] width 12 height 5
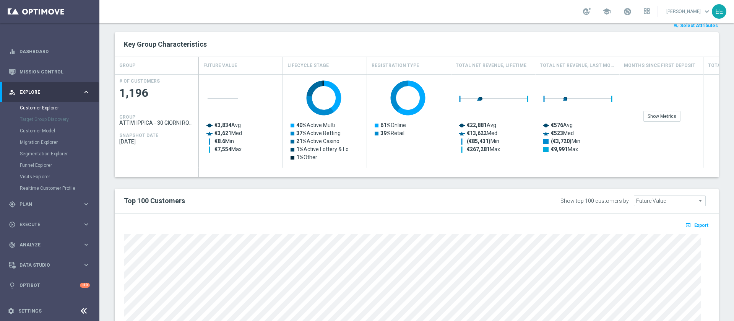
scroll to position [403, 0]
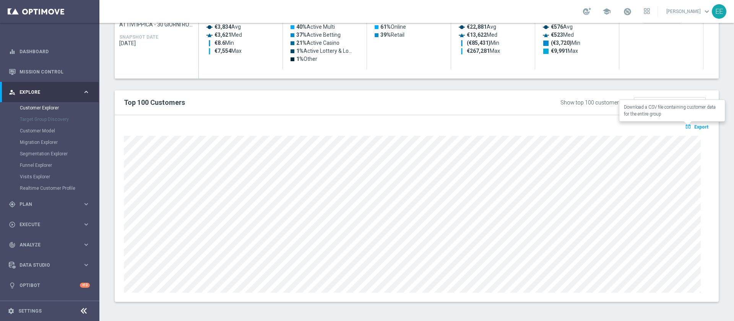
click at [694, 127] on span "Export" at bounding box center [701, 126] width 14 height 5
